Goal: Task Accomplishment & Management: Manage account settings

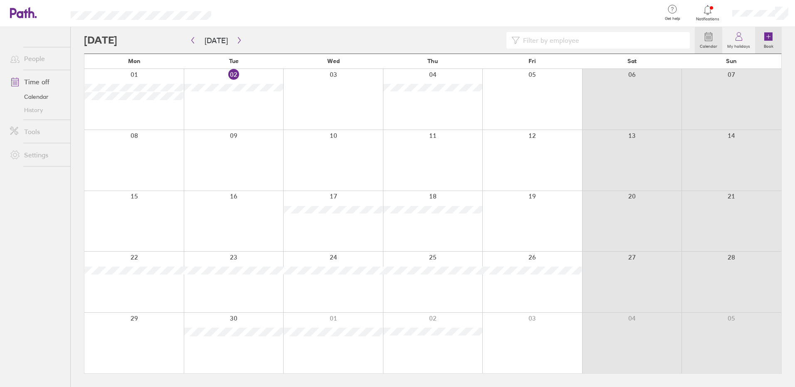
click at [772, 35] on icon at bounding box center [768, 36] width 8 height 8
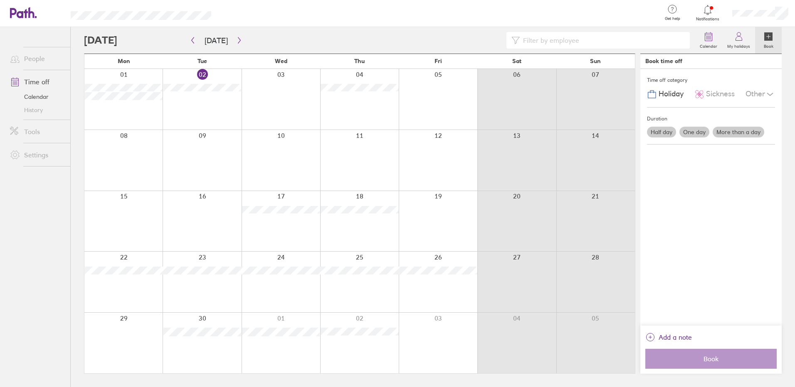
click at [124, 147] on div at bounding box center [123, 160] width 78 height 61
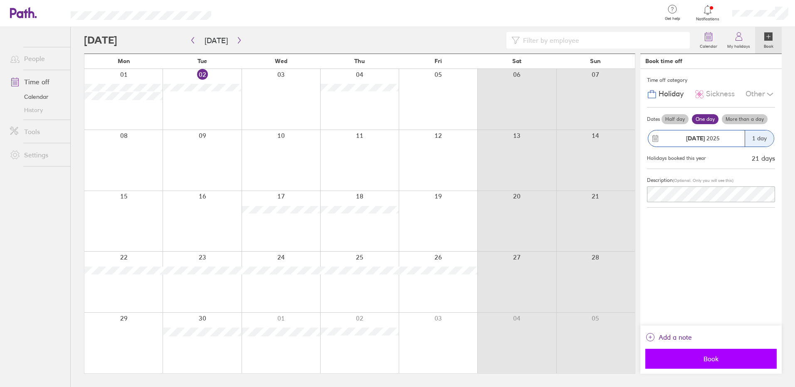
click at [716, 359] on span "Book" at bounding box center [711, 358] width 120 height 7
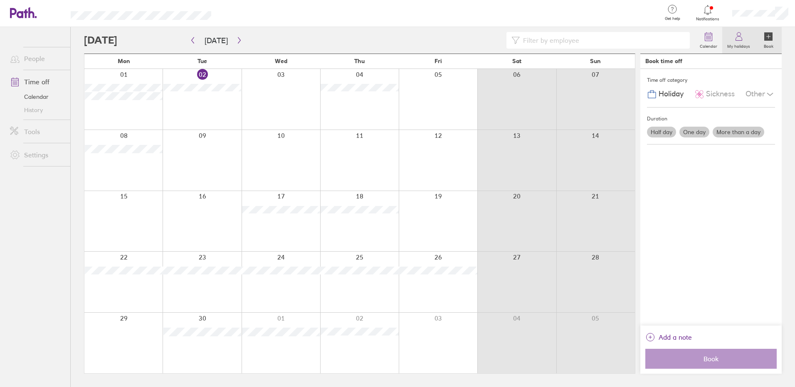
click at [733, 37] on link "My holidays" at bounding box center [738, 40] width 33 height 27
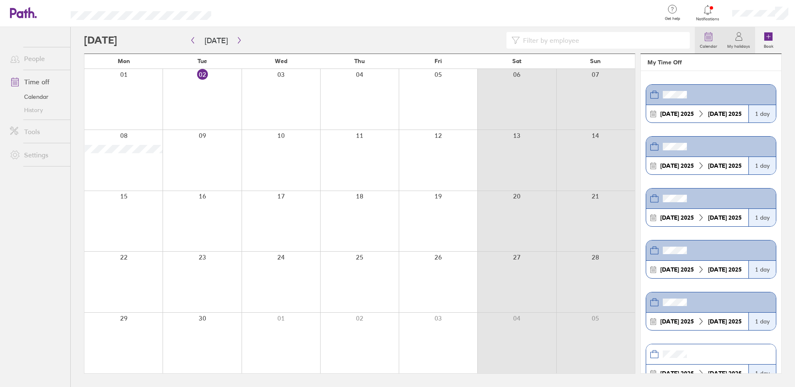
click at [713, 37] on icon at bounding box center [708, 37] width 10 height 10
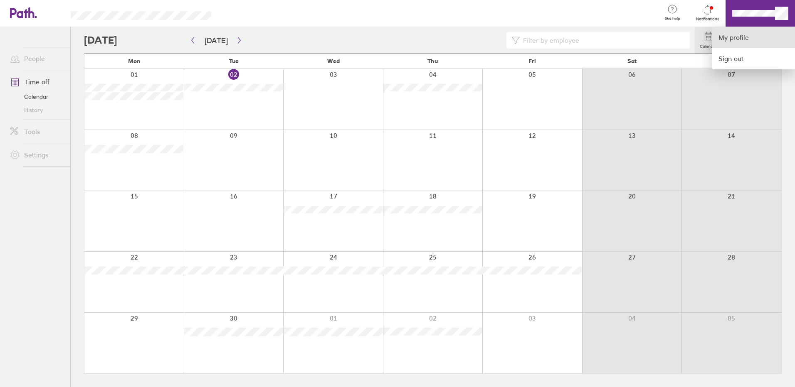
click at [738, 41] on link "My profile" at bounding box center [753, 37] width 83 height 21
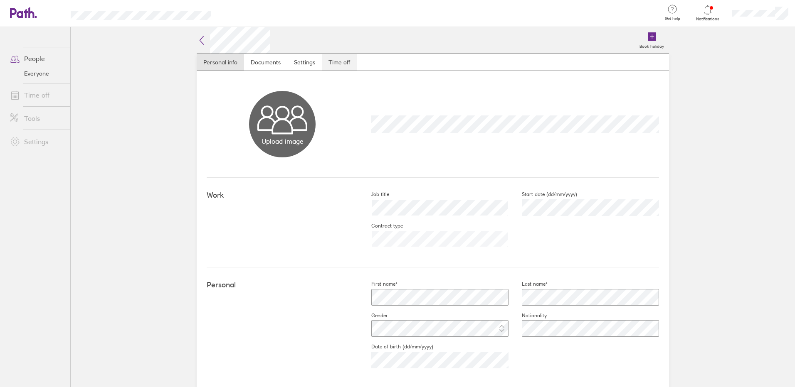
click at [324, 61] on link "Time off" at bounding box center [339, 62] width 35 height 17
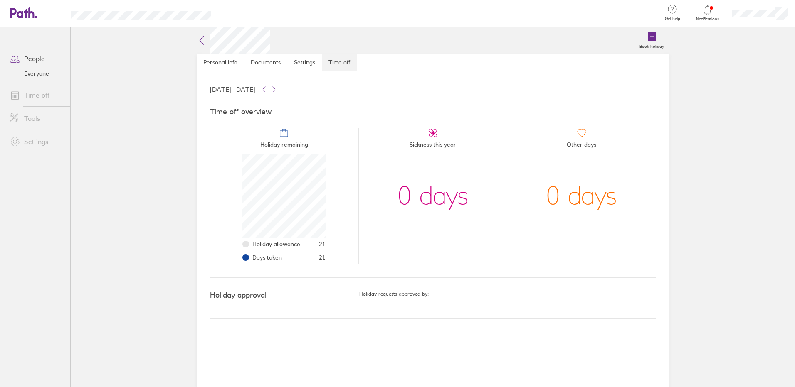
scroll to position [83, 83]
